Goal: Communication & Community: Answer question/provide support

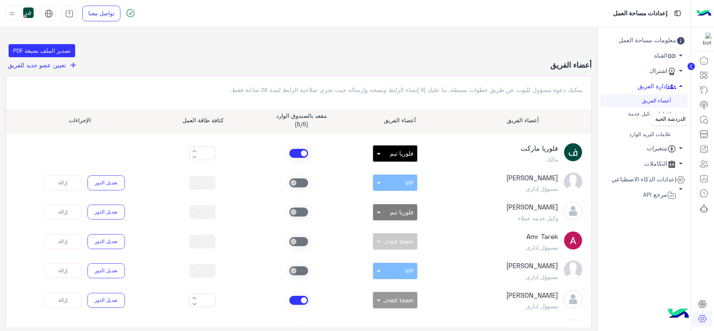
drag, startPoint x: 0, startPoint y: 0, endPoint x: 703, endPoint y: 120, distance: 713.5
click at [703, 120] on icon at bounding box center [705, 121] width 4 height 4
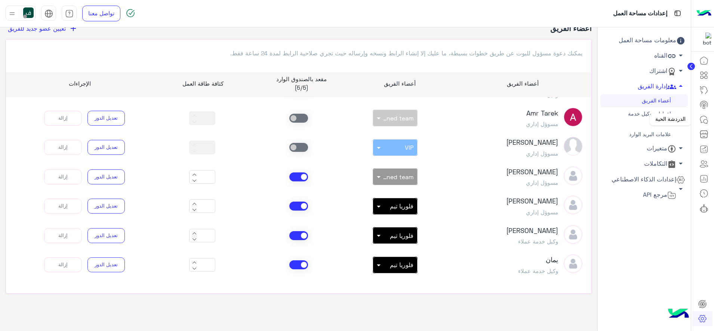
click at [704, 118] on icon at bounding box center [703, 119] width 9 height 9
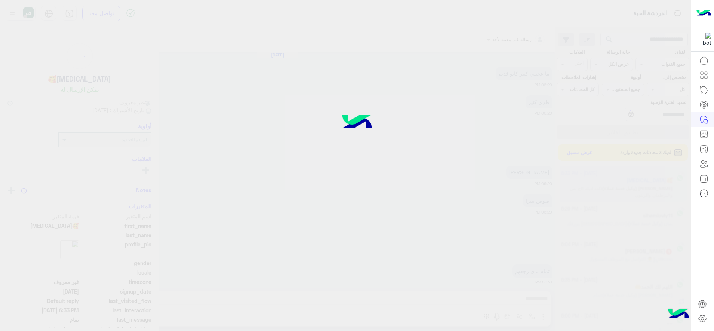
scroll to position [386, 0]
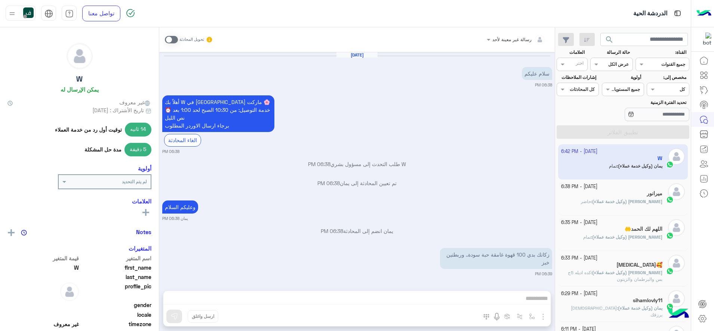
scroll to position [175, 0]
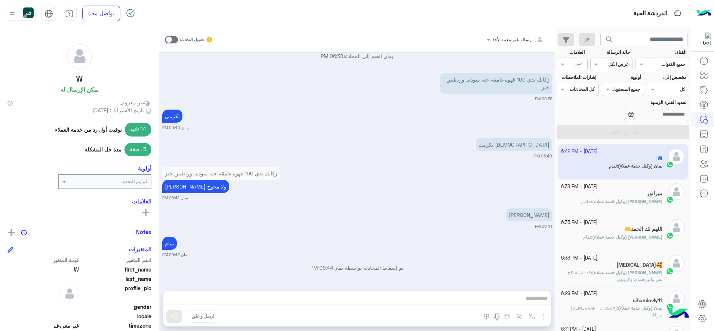
click at [613, 194] on div "ميرانور" at bounding box center [612, 194] width 102 height 8
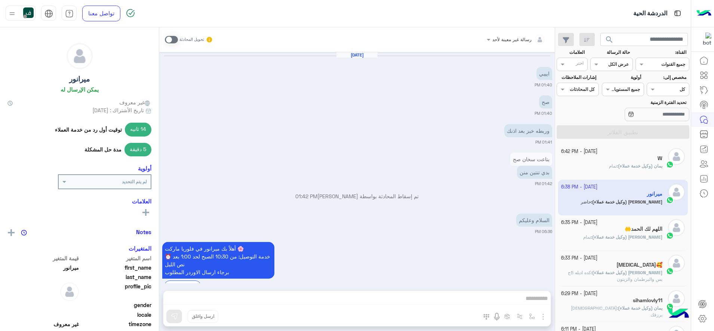
scroll to position [533, 0]
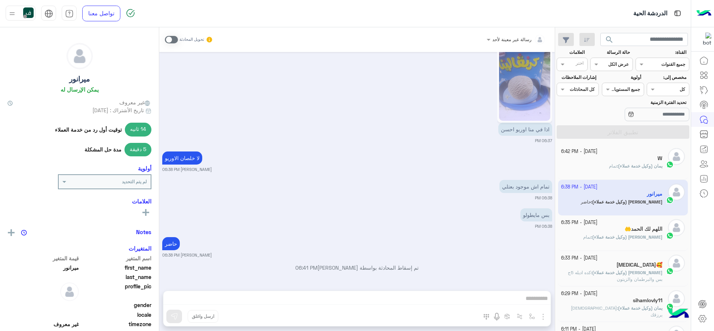
click at [614, 227] on div "اللهم لك الحمد🤲" at bounding box center [612, 230] width 102 height 8
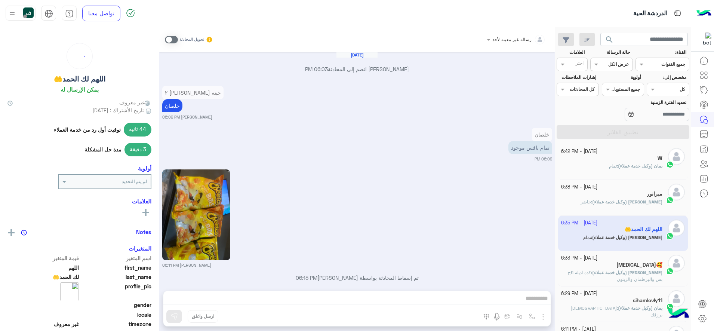
scroll to position [683, 0]
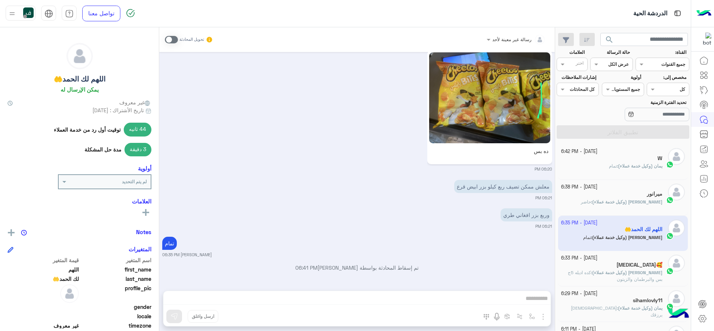
click at [618, 269] on div "[MEDICAL_DATA]🥰" at bounding box center [612, 266] width 102 height 8
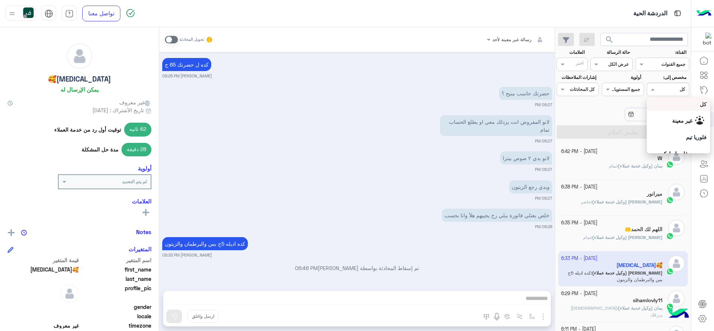
click at [649, 93] on div "Assigned on كل" at bounding box center [667, 89] width 42 height 13
click at [656, 118] on div "غير معينة" at bounding box center [678, 120] width 56 height 13
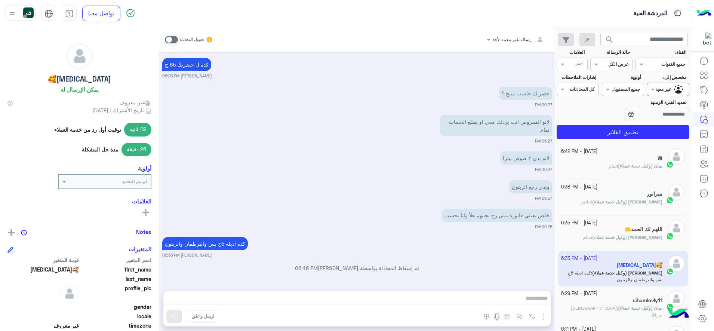
click at [631, 123] on section "القناة: القناه جميع القنوات حالة الرسالة القناه عرض الكل العلامات اختر مخصص إلى…" at bounding box center [623, 94] width 124 height 90
click at [630, 134] on button "تطبيق الفلاتر" at bounding box center [622, 131] width 133 height 13
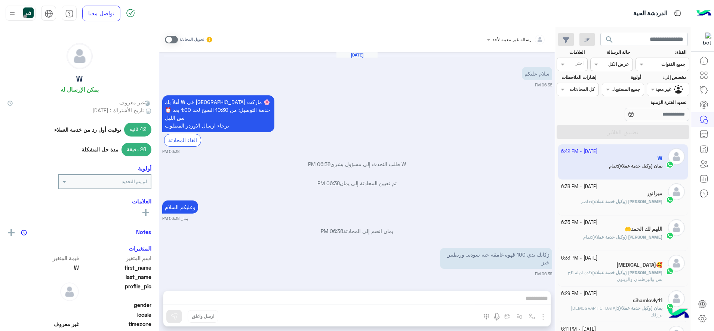
scroll to position [175, 0]
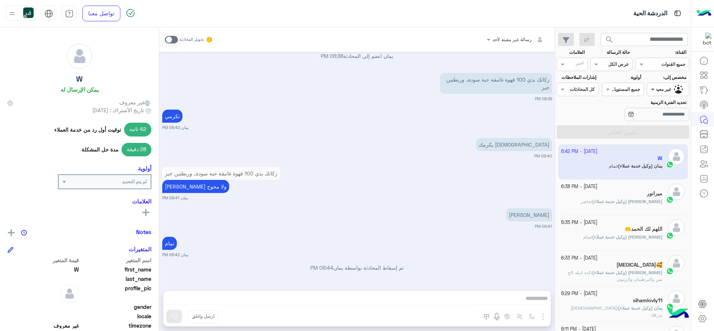
click at [652, 90] on span at bounding box center [651, 89] width 9 height 8
click at [675, 101] on div "كل" at bounding box center [678, 104] width 56 height 8
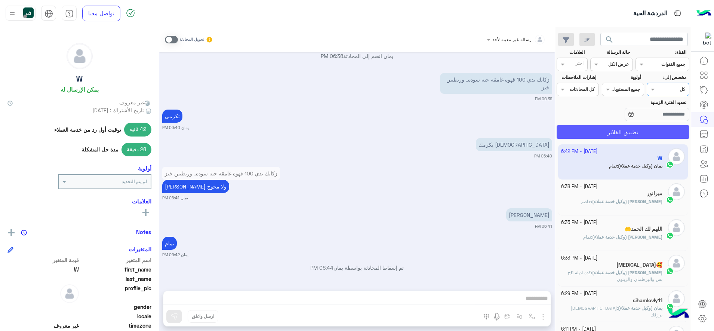
click at [638, 127] on button "تطبيق الفلاتر" at bounding box center [622, 131] width 133 height 13
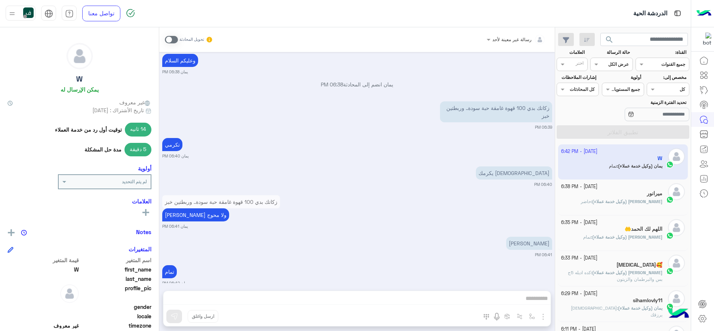
scroll to position [175, 0]
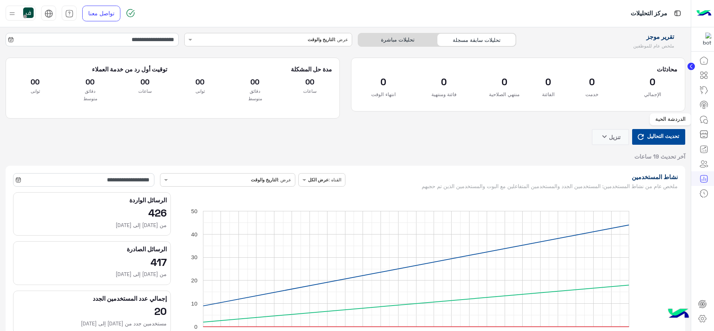
scroll to position [37, 0]
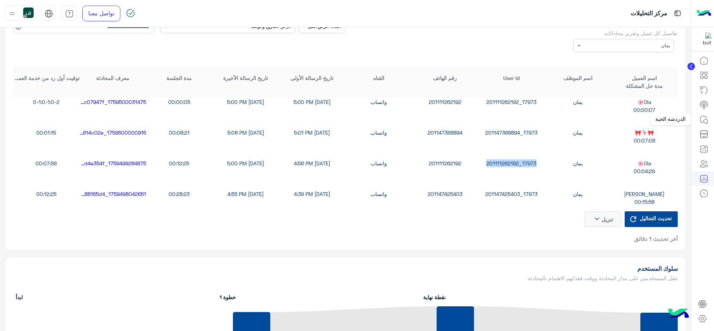
click at [704, 119] on icon at bounding box center [703, 119] width 9 height 9
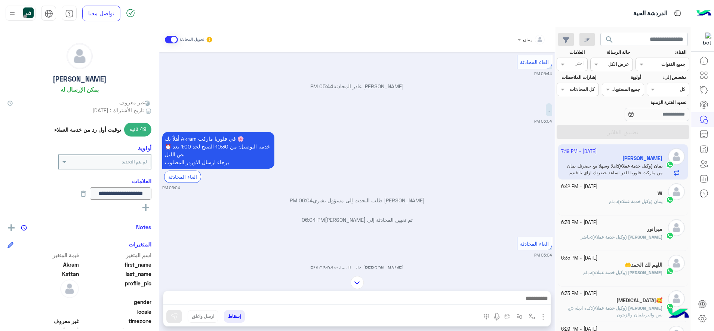
scroll to position [333, 0]
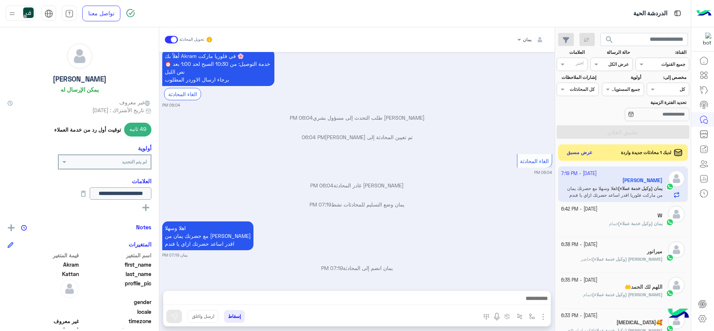
click at [607, 38] on span "search" at bounding box center [609, 39] width 9 height 9
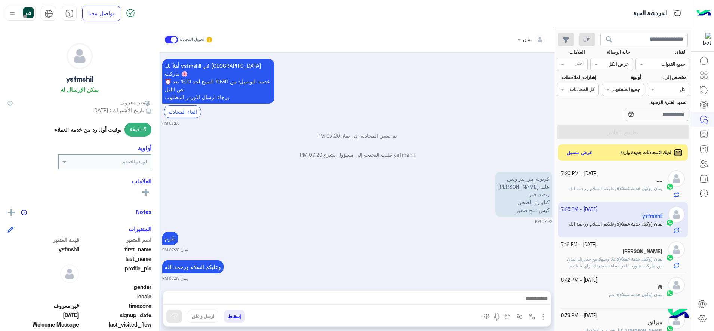
scroll to position [592, 0]
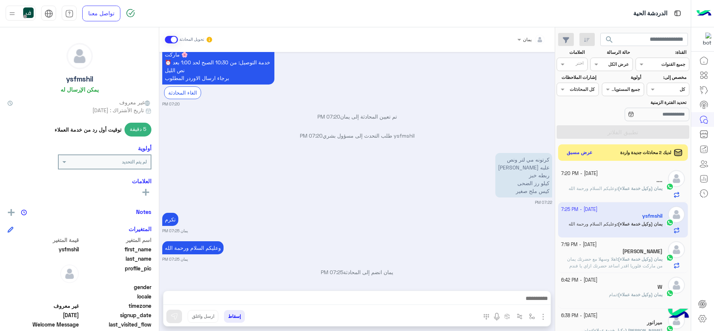
click at [608, 36] on span "search" at bounding box center [609, 39] width 9 height 9
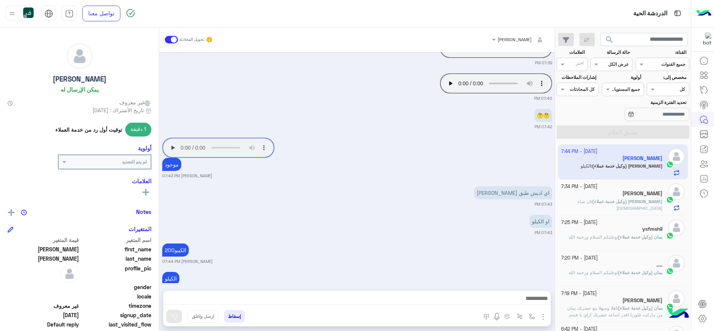
click at [615, 61] on input "text" at bounding box center [619, 63] width 17 height 7
click at [621, 93] on b "مفتوحة" at bounding box center [621, 93] width 16 height 6
click at [635, 130] on button "تطبيق الفلاتر" at bounding box center [622, 131] width 133 height 13
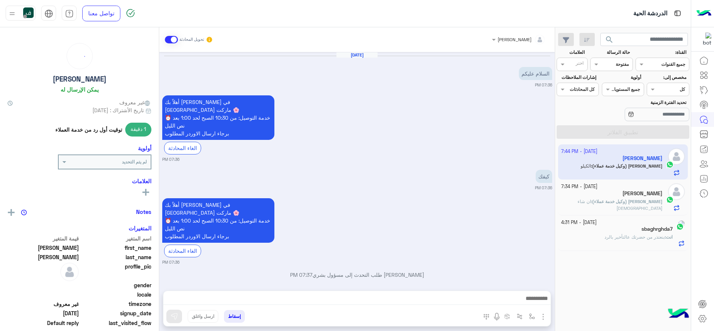
scroll to position [414, 0]
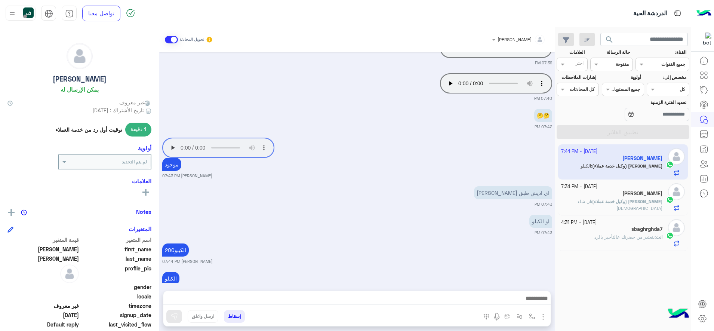
click at [597, 235] on div "انت : بنعتذر من حضرتك عالتأخير بالرد" at bounding box center [612, 240] width 102 height 13
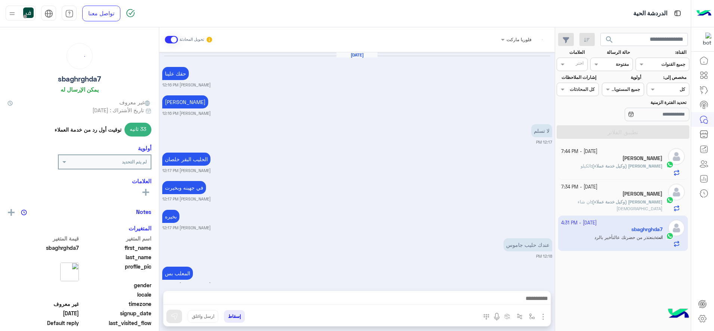
scroll to position [385, 0]
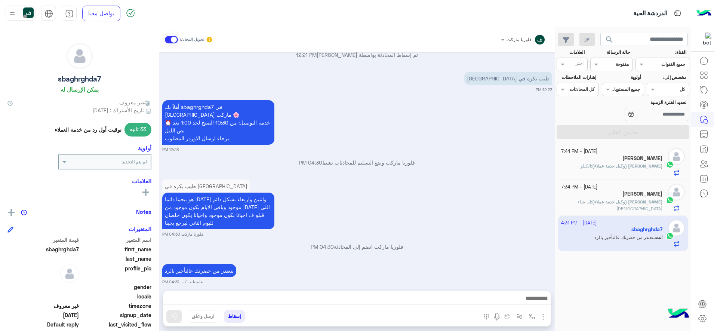
click at [235, 316] on button "إسقاط" at bounding box center [234, 316] width 21 height 13
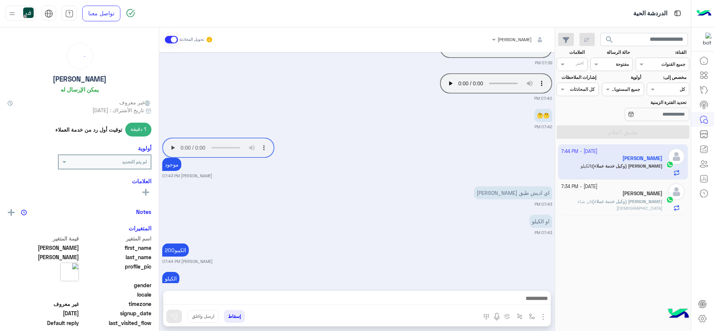
scroll to position [414, 0]
click at [607, 192] on div "Ola" at bounding box center [612, 194] width 102 height 8
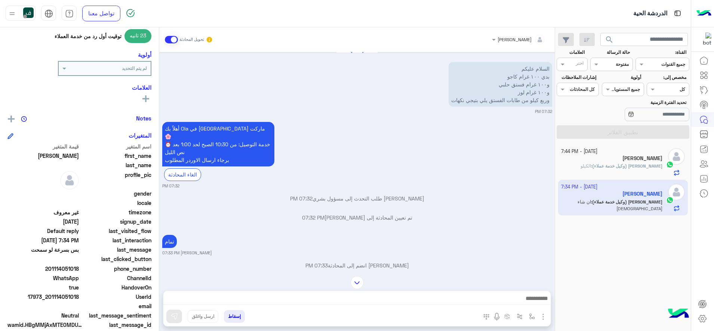
scroll to position [103, 0]
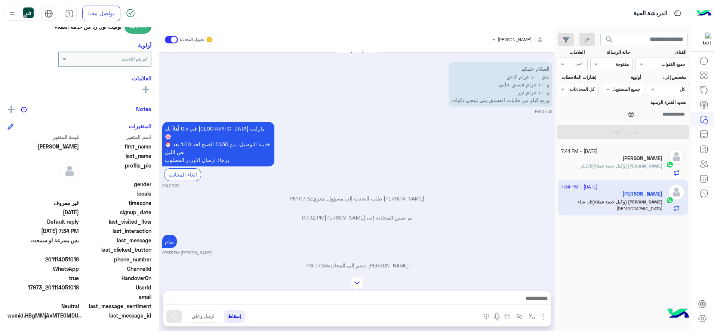
click at [58, 257] on span "201114051018" at bounding box center [42, 259] width 71 height 8
click at [58, 259] on span "201114051018" at bounding box center [42, 259] width 71 height 8
click at [55, 259] on span "201114051018" at bounding box center [42, 259] width 71 height 8
click at [61, 260] on span "201114051018" at bounding box center [42, 259] width 71 height 8
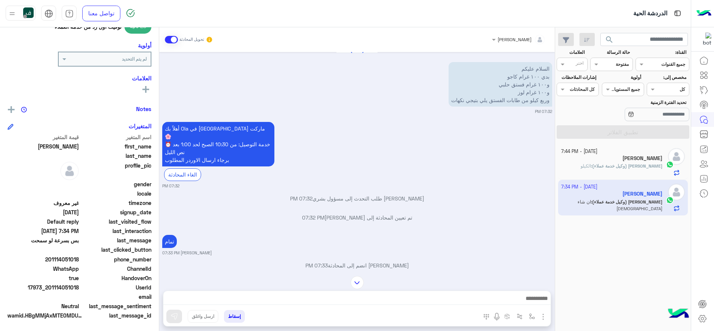
drag, startPoint x: 54, startPoint y: 259, endPoint x: 79, endPoint y: 260, distance: 25.4
click at [79, 260] on span "201114051018" at bounding box center [42, 259] width 71 height 8
copy span "1114051018"
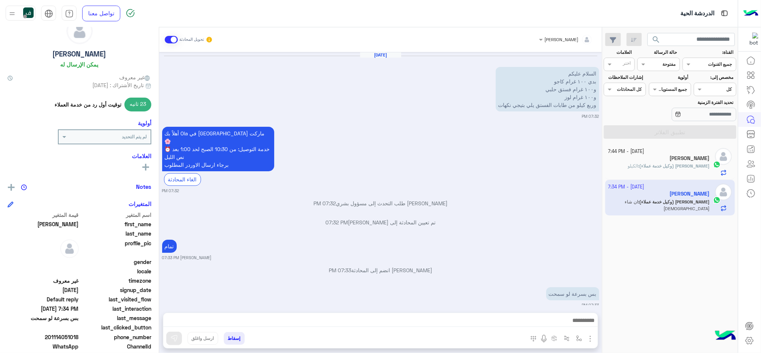
scroll to position [0, 0]
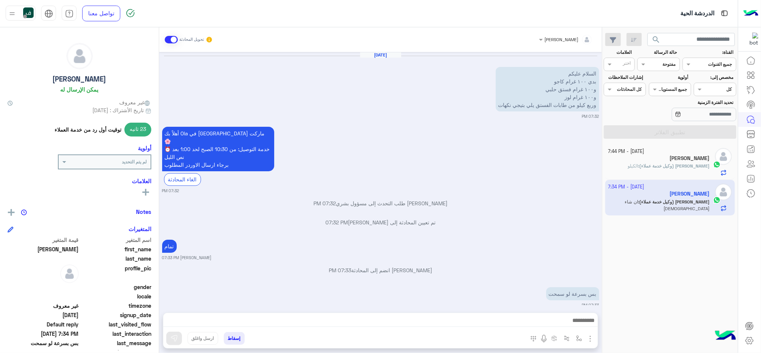
click at [653, 38] on span "search" at bounding box center [656, 39] width 9 height 9
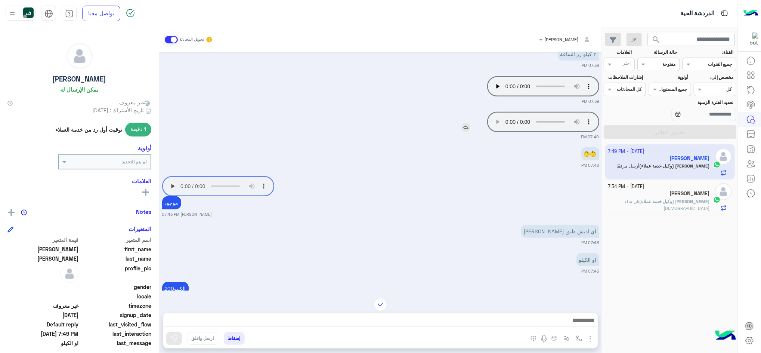
scroll to position [349, 0]
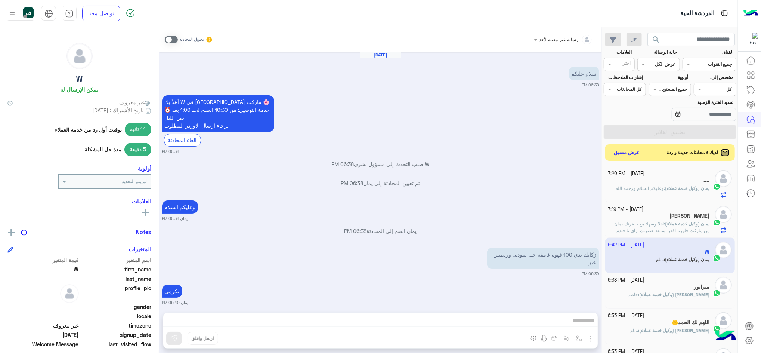
scroll to position [152, 0]
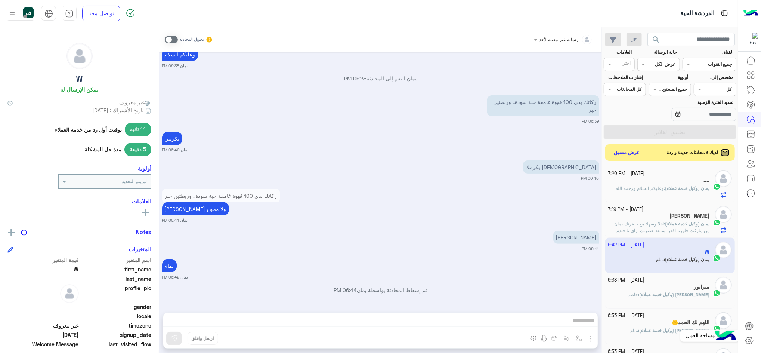
click at [748, 339] on icon at bounding box center [749, 340] width 9 height 9
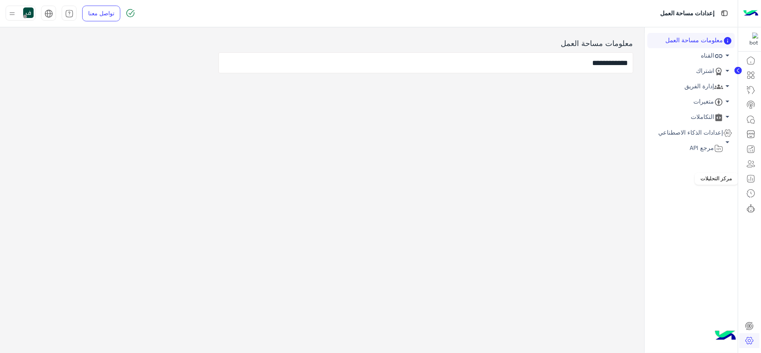
click at [749, 179] on icon at bounding box center [751, 178] width 9 height 9
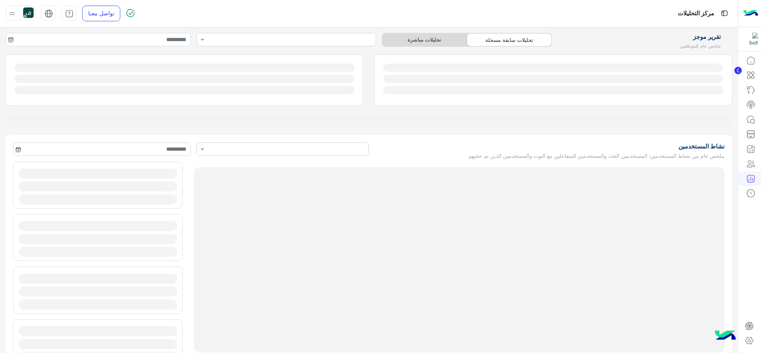
type input "**********"
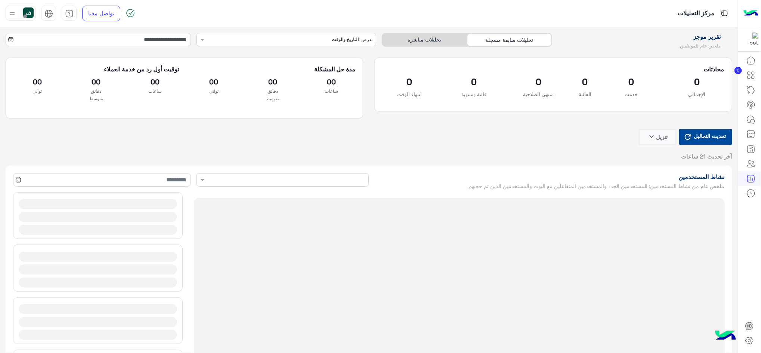
type input "**********"
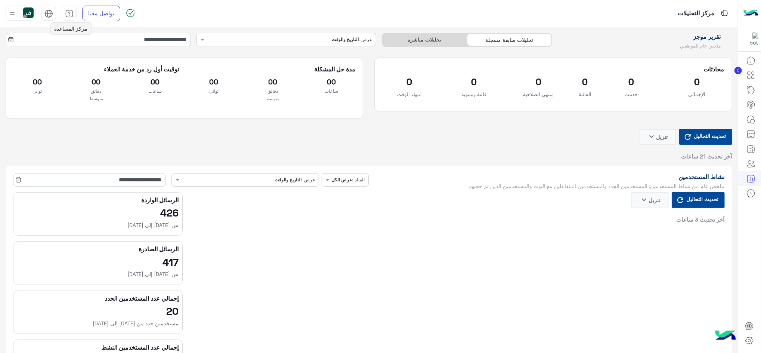
type input "**********"
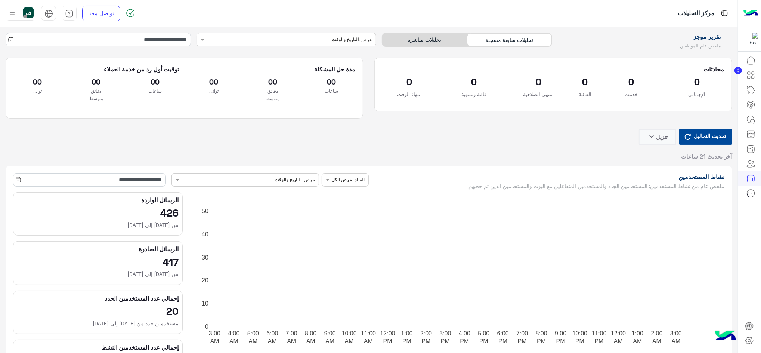
type input "**********"
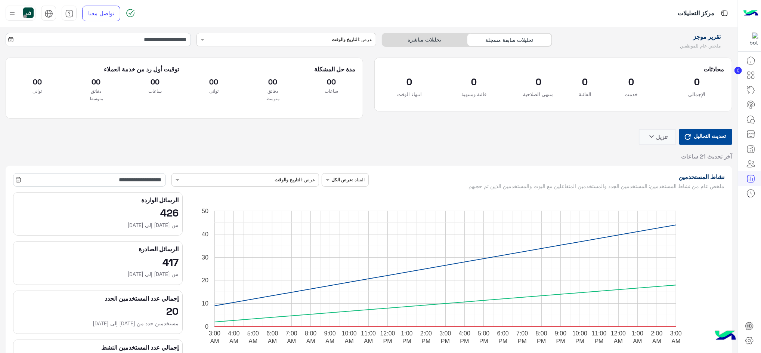
type input "**********"
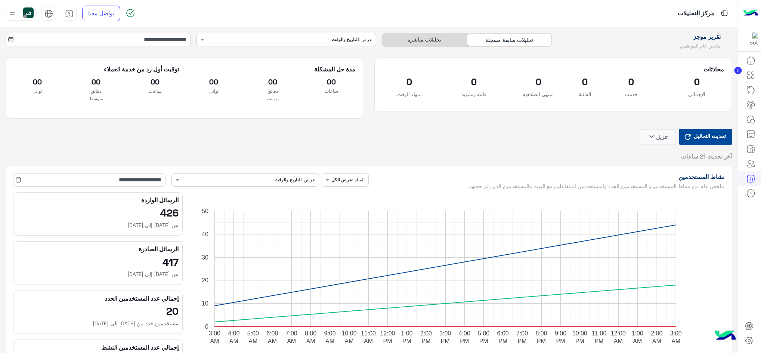
type input "**********"
click at [750, 74] on icon at bounding box center [749, 73] width 3 height 3
click at [750, 120] on icon at bounding box center [751, 119] width 9 height 9
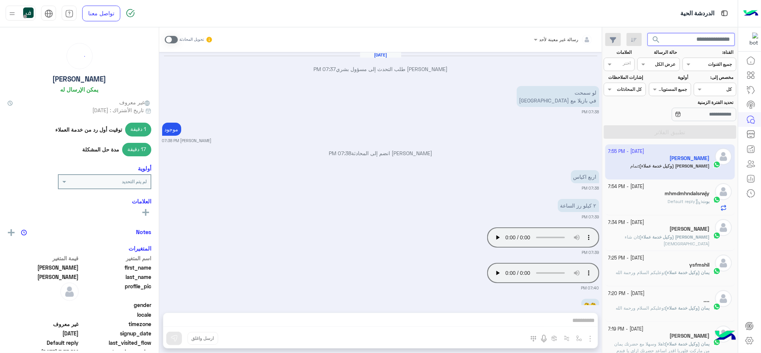
click at [682, 39] on input "text" at bounding box center [692, 39] width 88 height 13
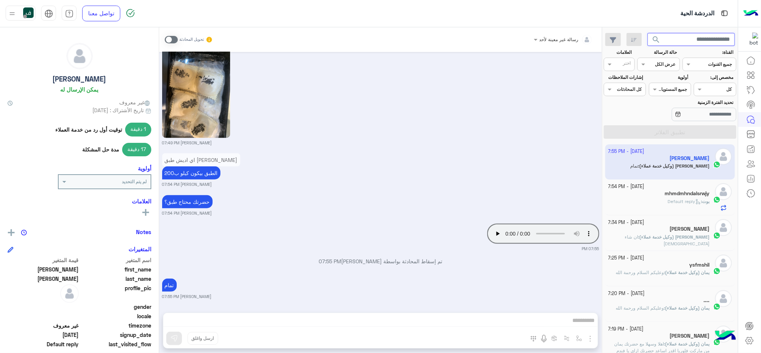
click at [694, 34] on input "text" at bounding box center [692, 39] width 88 height 13
type input "******"
click at [648, 33] on button "search" at bounding box center [657, 41] width 18 height 16
